Goal: Check status: Check status

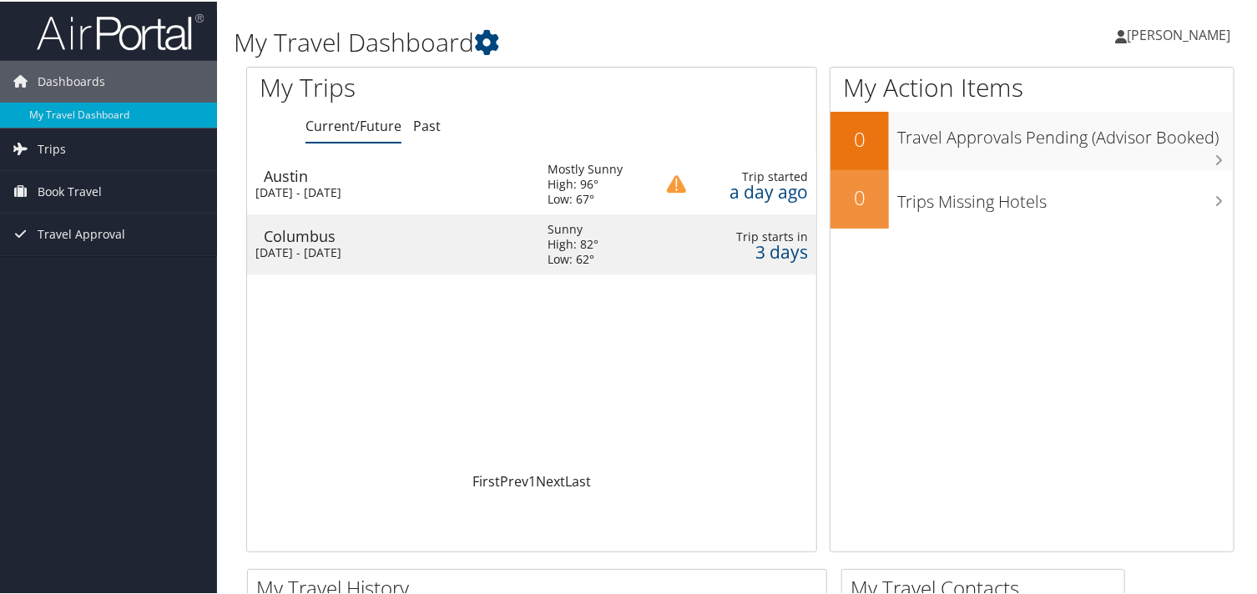
click at [321, 184] on div "Wed 1 Oct 2025 - Fri 3 Oct 2025" at bounding box center [388, 191] width 267 height 15
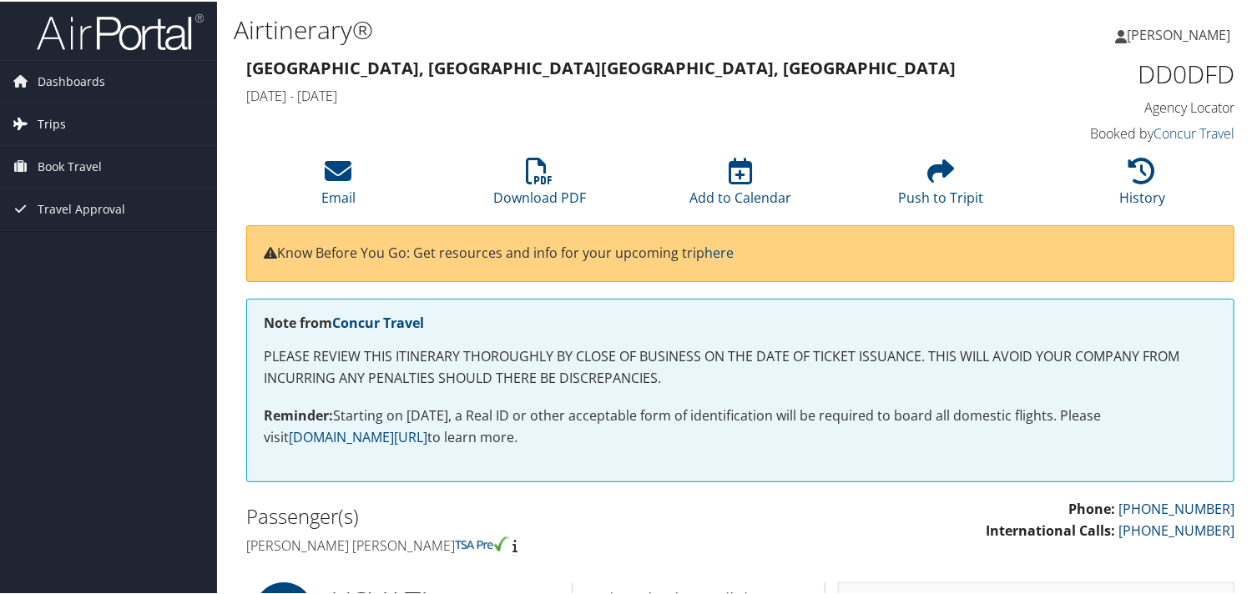
click at [46, 124] on span "Trips" at bounding box center [52, 123] width 28 height 42
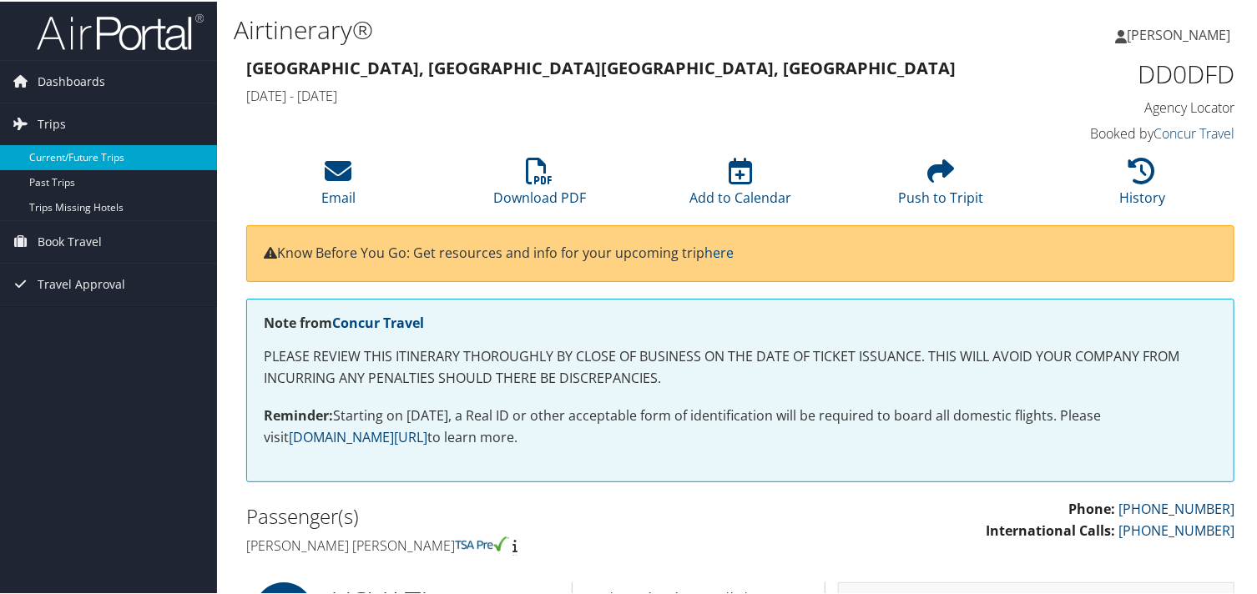
click at [86, 153] on link "Current/Future Trips" at bounding box center [108, 156] width 217 height 25
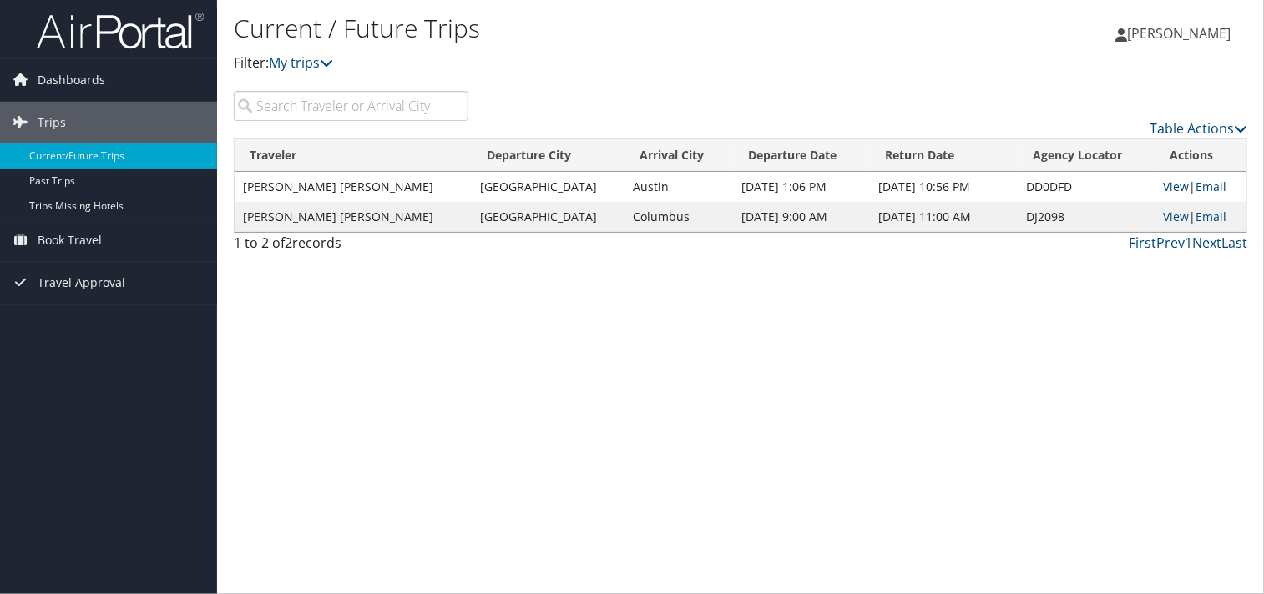
click at [1168, 184] on link "View" at bounding box center [1176, 187] width 26 height 16
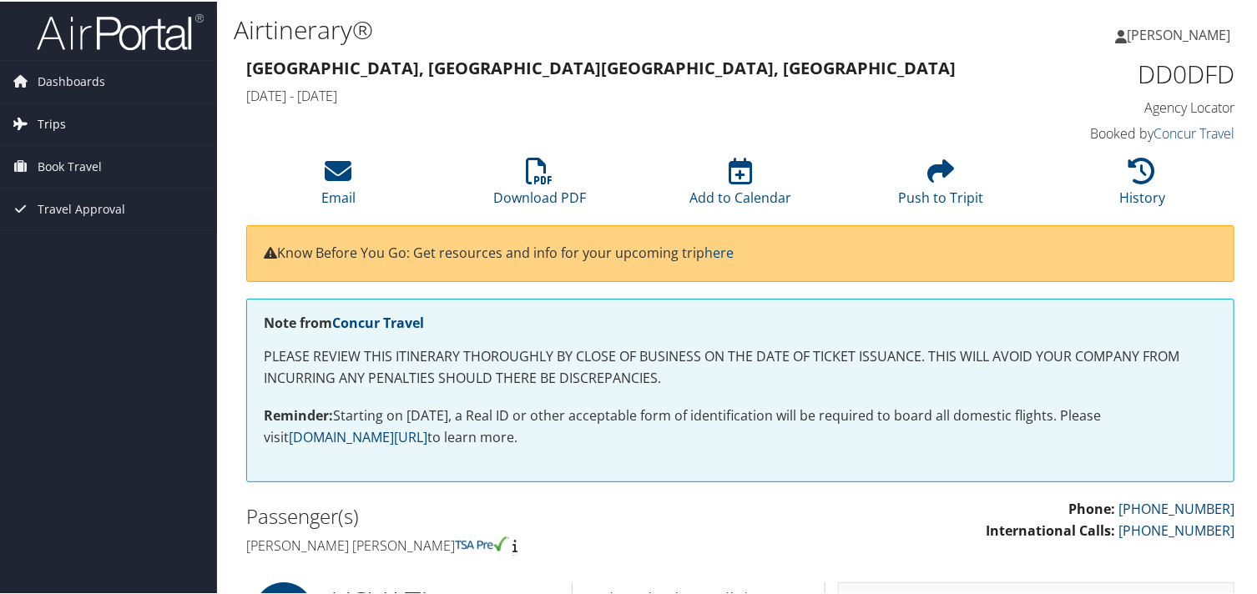
click at [55, 126] on span "Trips" at bounding box center [52, 123] width 28 height 42
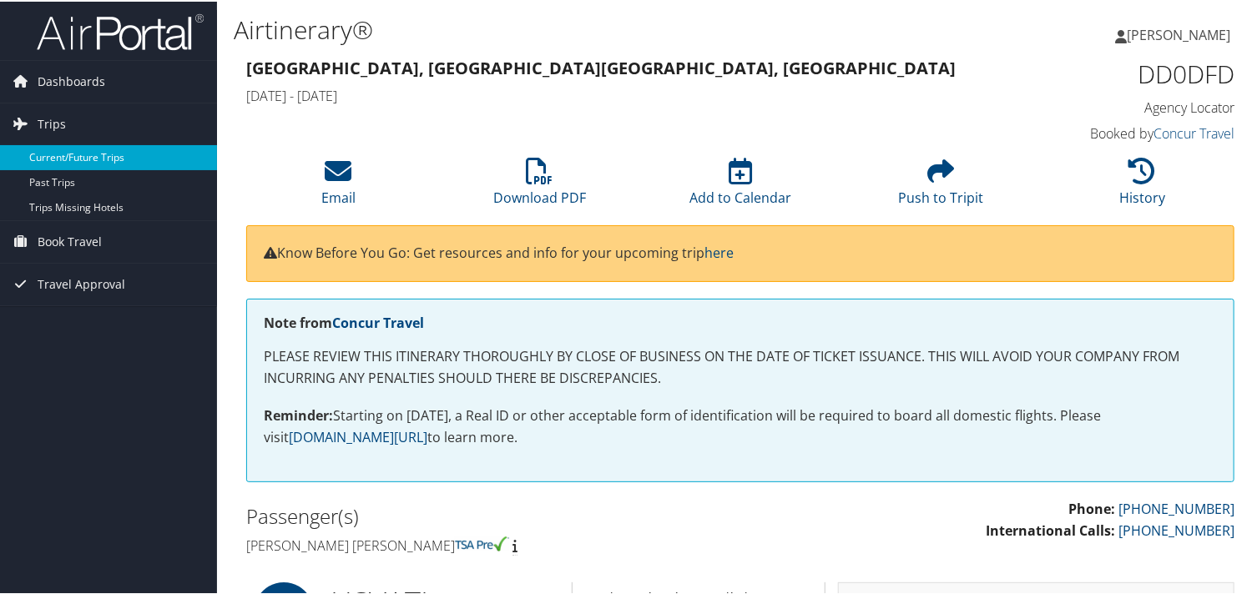
click at [82, 159] on link "Current/Future Trips" at bounding box center [108, 156] width 217 height 25
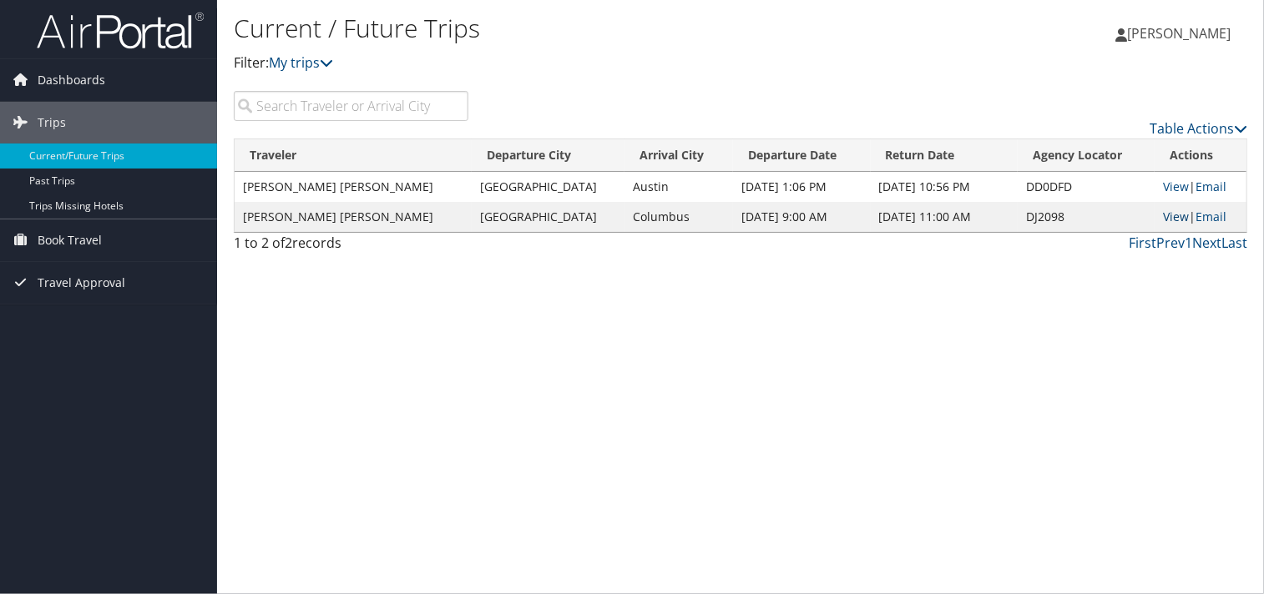
click at [1167, 218] on link "View" at bounding box center [1176, 217] width 26 height 16
